Goal: Information Seeking & Learning: Learn about a topic

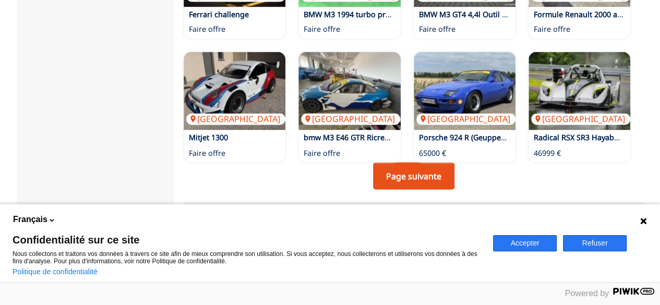
scroll to position [846, 0]
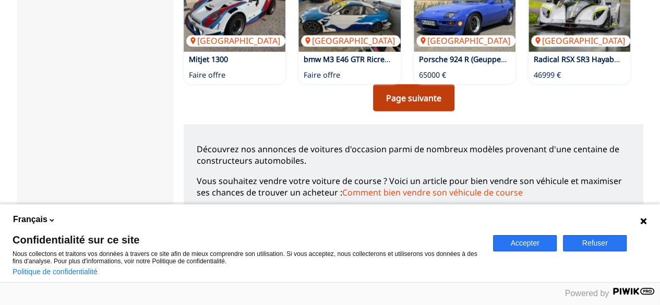
click at [406, 84] on link "Page suivante" at bounding box center [413, 97] width 81 height 27
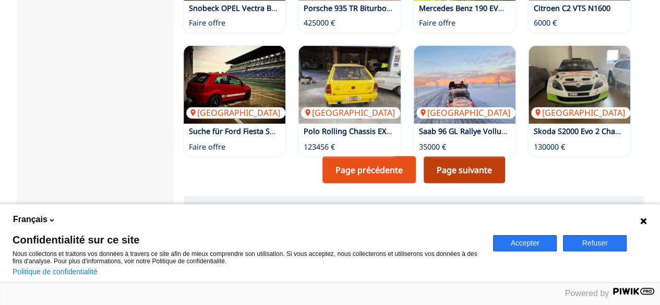
scroll to position [853, 0]
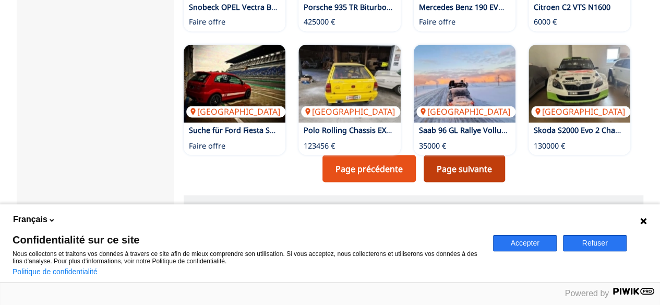
click at [458, 155] on link "Page suivante" at bounding box center [463, 168] width 81 height 27
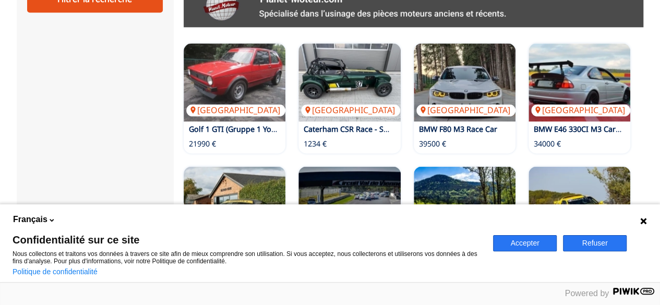
scroll to position [608, 0]
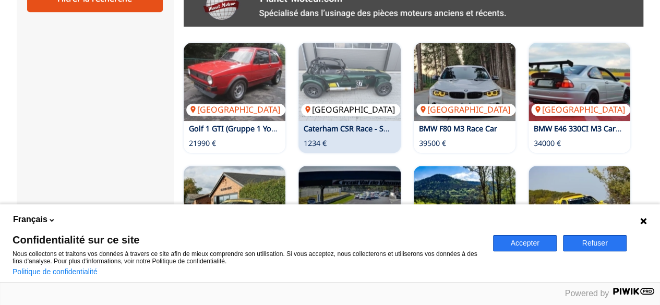
click at [342, 79] on img at bounding box center [349, 82] width 102 height 78
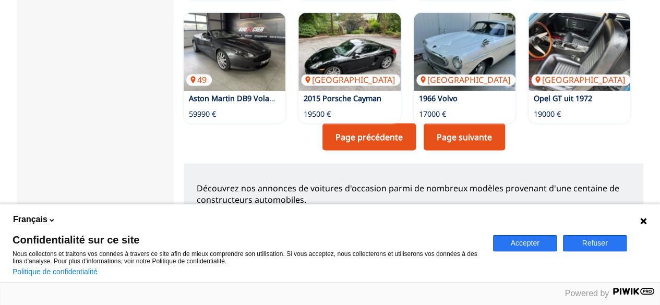
scroll to position [891, 0]
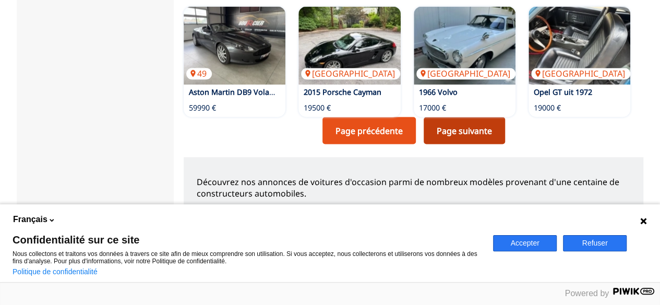
click at [472, 117] on link "Page suivante" at bounding box center [463, 130] width 81 height 27
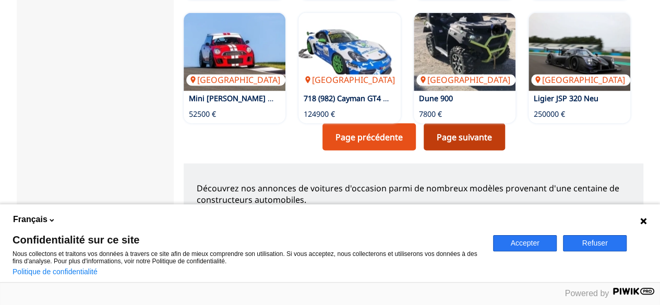
scroll to position [885, 0]
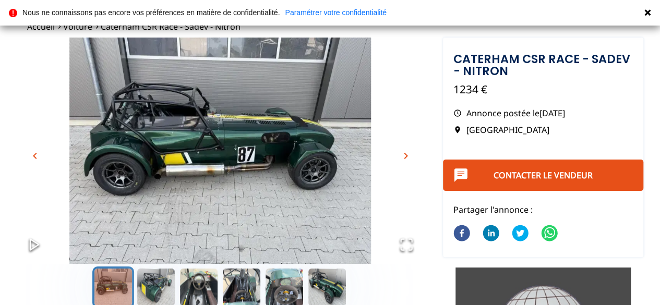
scroll to position [46, 0]
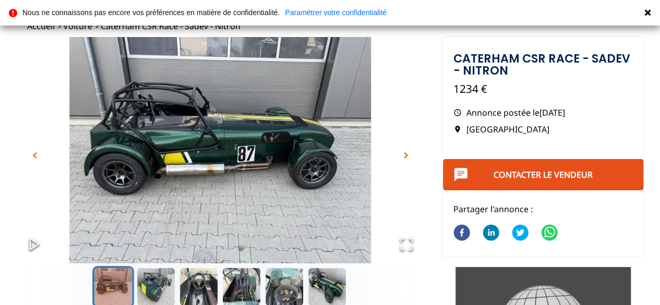
click at [406, 156] on span "chevron_right" at bounding box center [405, 155] width 13 height 13
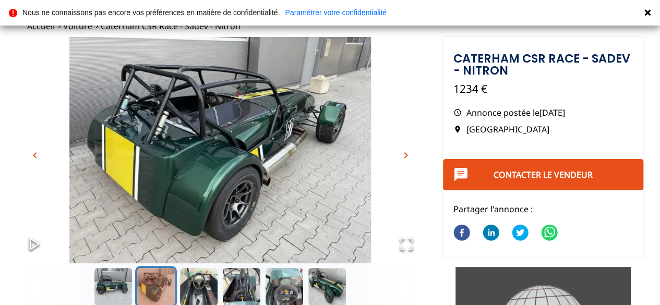
click at [406, 156] on span "chevron_right" at bounding box center [405, 155] width 13 height 13
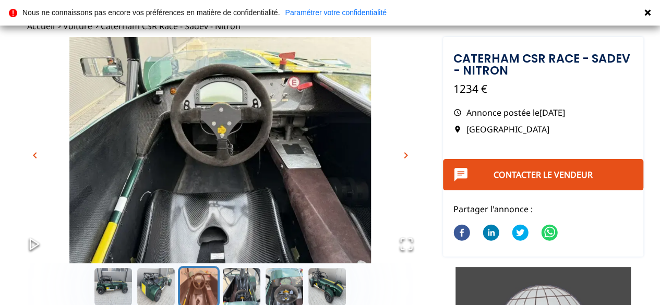
click at [406, 156] on span "chevron_right" at bounding box center [405, 155] width 13 height 13
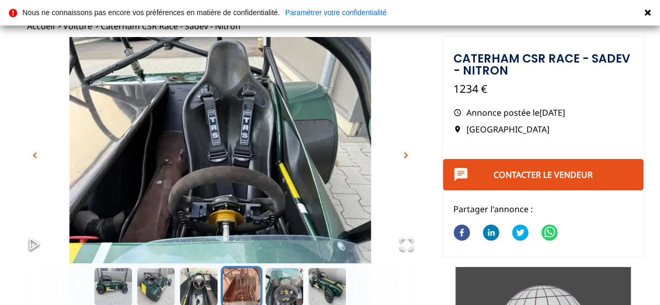
click at [406, 156] on span "chevron_right" at bounding box center [405, 155] width 13 height 13
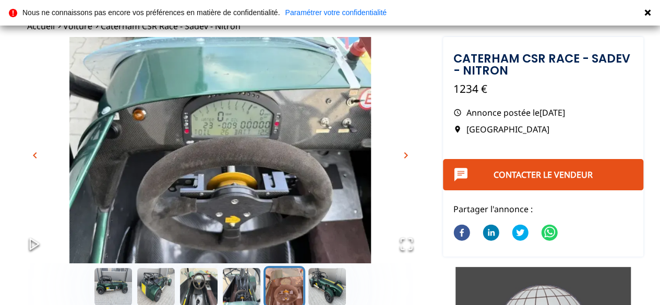
click at [406, 156] on span "chevron_right" at bounding box center [405, 155] width 13 height 13
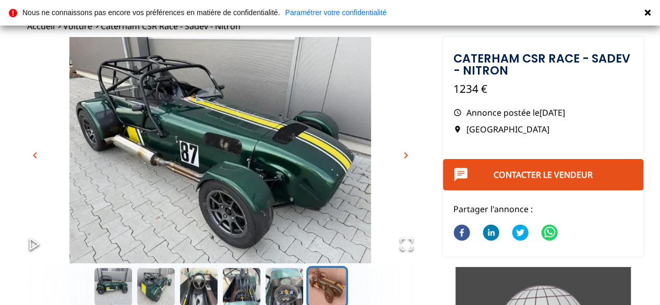
click at [406, 156] on span "chevron_right" at bounding box center [405, 155] width 13 height 13
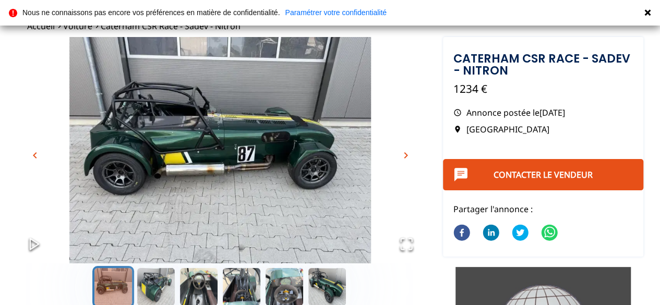
click at [406, 156] on span "chevron_right" at bounding box center [405, 155] width 13 height 13
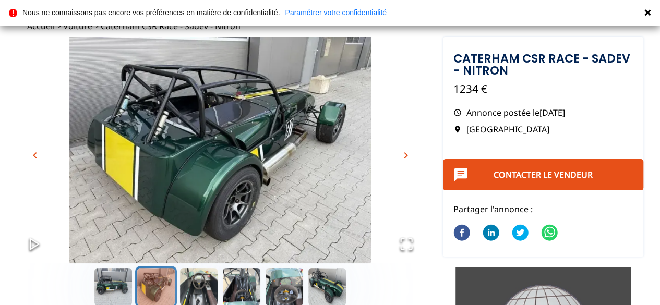
click at [406, 156] on span "chevron_right" at bounding box center [405, 155] width 13 height 13
